Goal: Task Accomplishment & Management: Complete application form

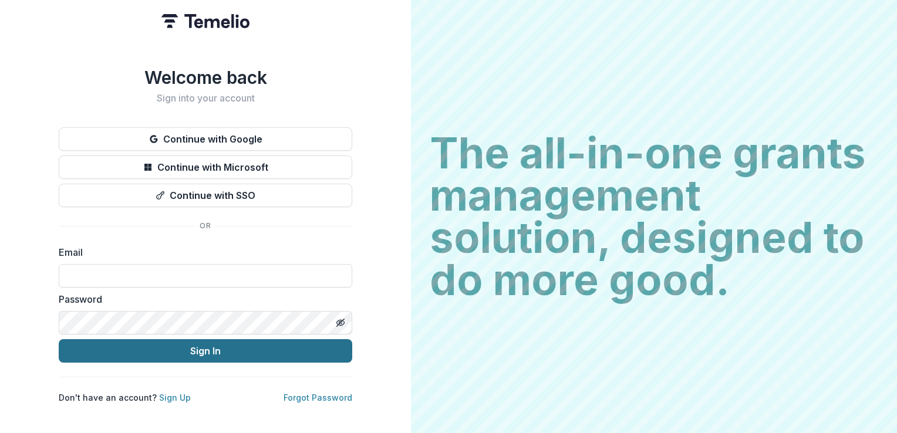
type input "**********"
click at [193, 344] on button "Sign In" at bounding box center [206, 350] width 294 height 23
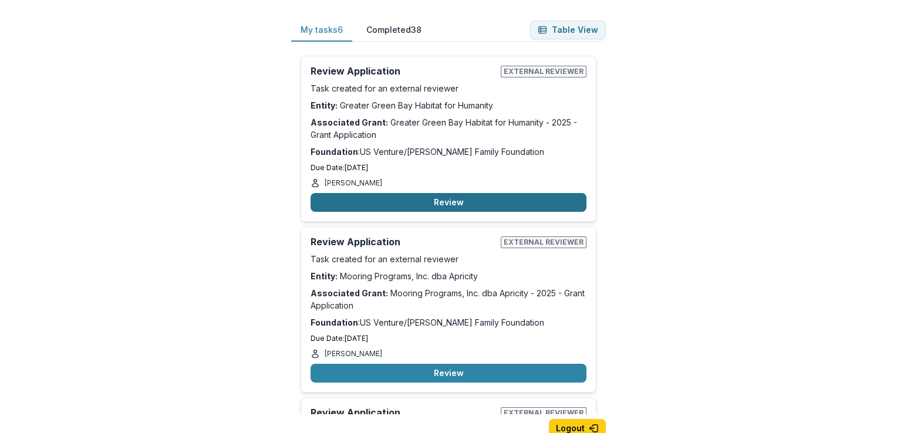
click at [441, 203] on button "Review" at bounding box center [449, 202] width 276 height 19
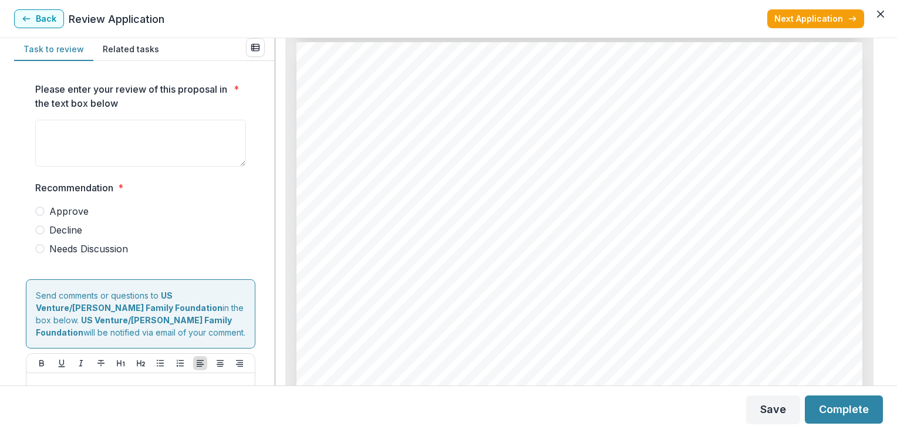
scroll to position [1729, 0]
click at [896, 156] on html "My tasks 6 Completed 38 Table View Review Application External reviewer Task cr…" at bounding box center [448, 216] width 897 height 433
click at [43, 249] on span at bounding box center [39, 248] width 9 height 9
click at [269, 267] on div "Please enter your review of this proposal in the text box below * Recommendatio…" at bounding box center [144, 223] width 260 height 325
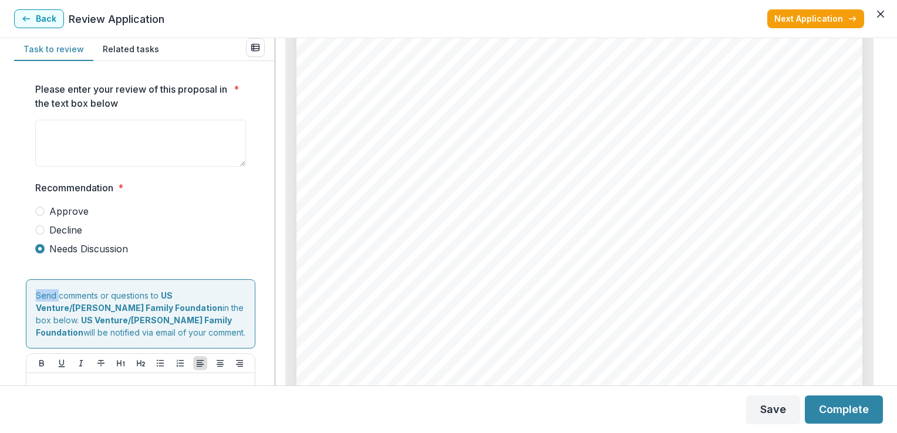
click at [269, 267] on div "Please enter your review of this proposal in the text box below * Recommendatio…" at bounding box center [144, 223] width 260 height 325
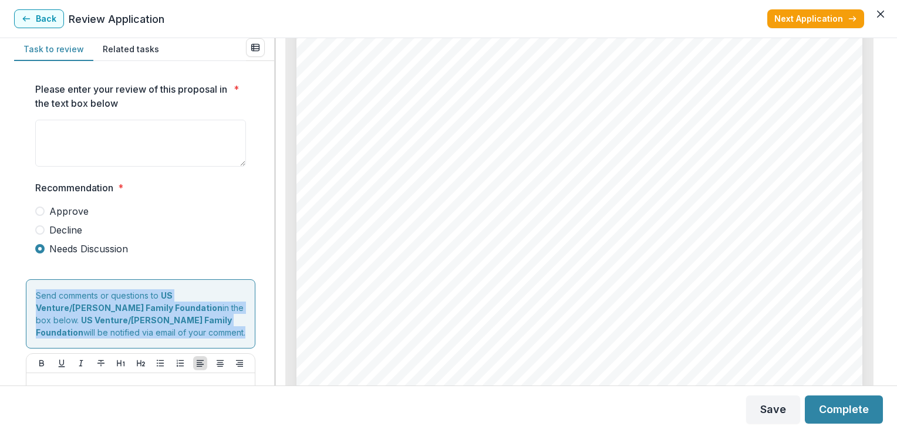
drag, startPoint x: 269, startPoint y: 267, endPoint x: 269, endPoint y: 281, distance: 14.1
click at [269, 281] on div "Please enter your review of this proposal in the text box below * Recommendatio…" at bounding box center [144, 223] width 260 height 325
click at [275, 326] on div at bounding box center [275, 212] width 2 height 348
click at [268, 318] on div "Please enter your review of this proposal in the text box below * Recommendatio…" at bounding box center [144, 223] width 260 height 325
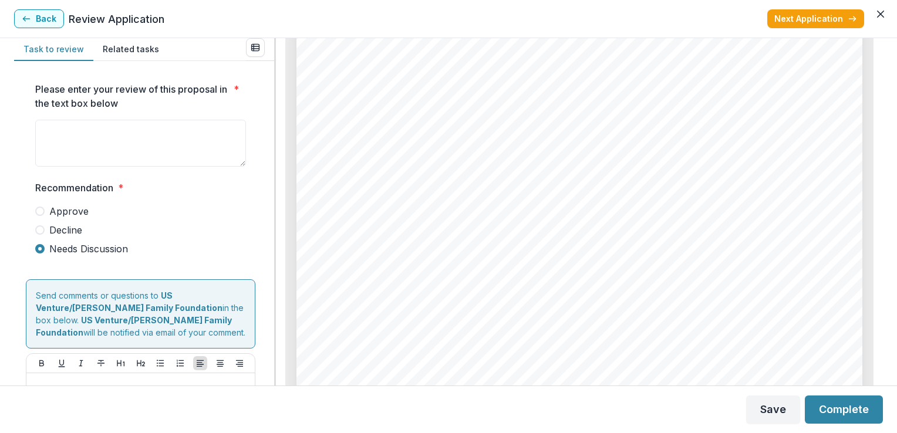
click at [178, 392] on footer "Save Complete" at bounding box center [448, 410] width 897 height 48
click at [174, 381] on p at bounding box center [140, 384] width 219 height 13
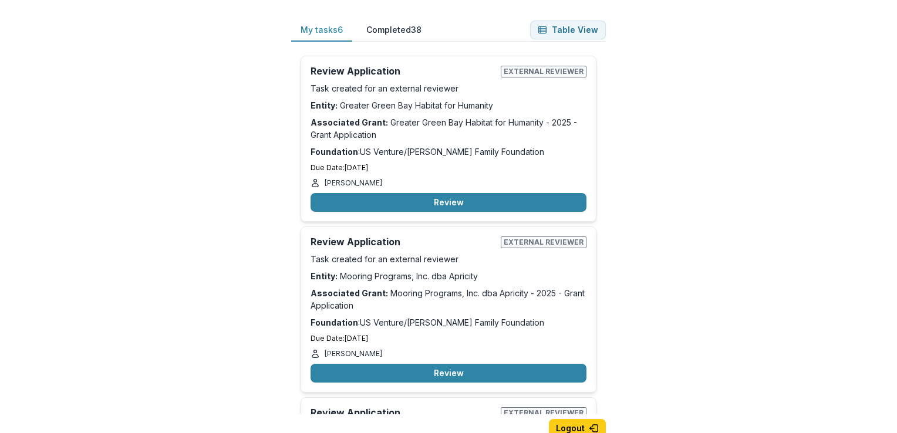
click at [524, 349] on div "[PERSON_NAME]" at bounding box center [449, 354] width 276 height 11
drag, startPoint x: 0, startPoint y: 0, endPoint x: 524, endPoint y: 348, distance: 628.8
click at [524, 349] on div "[PERSON_NAME]" at bounding box center [449, 354] width 276 height 11
